Goal: Information Seeking & Learning: Learn about a topic

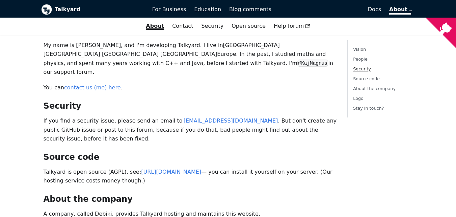
scroll to position [372, 0]
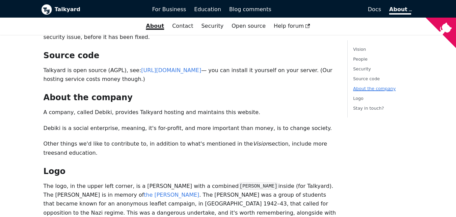
click at [364, 88] on link "About the company" at bounding box center [374, 88] width 43 height 5
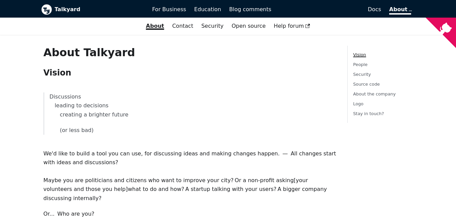
click at [65, 8] on b "Talkyard" at bounding box center [99, 9] width 88 height 9
